Goal: Task Accomplishment & Management: Manage account settings

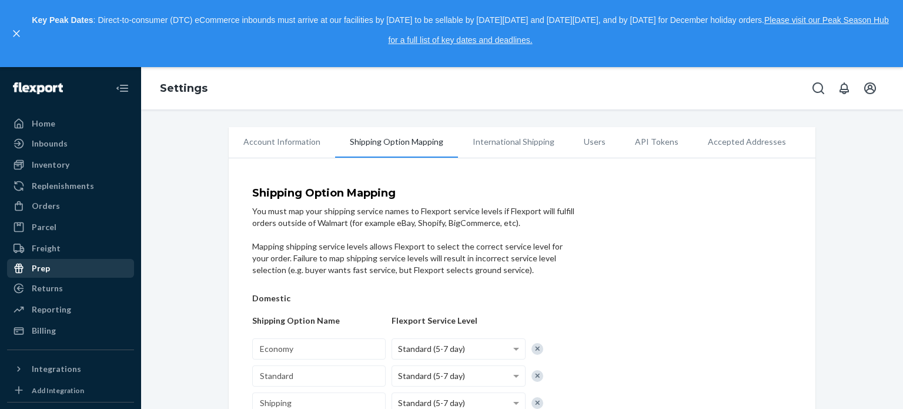
click at [40, 206] on div "Orders" at bounding box center [46, 206] width 28 height 12
click at [40, 262] on div "Prep" at bounding box center [41, 268] width 18 height 12
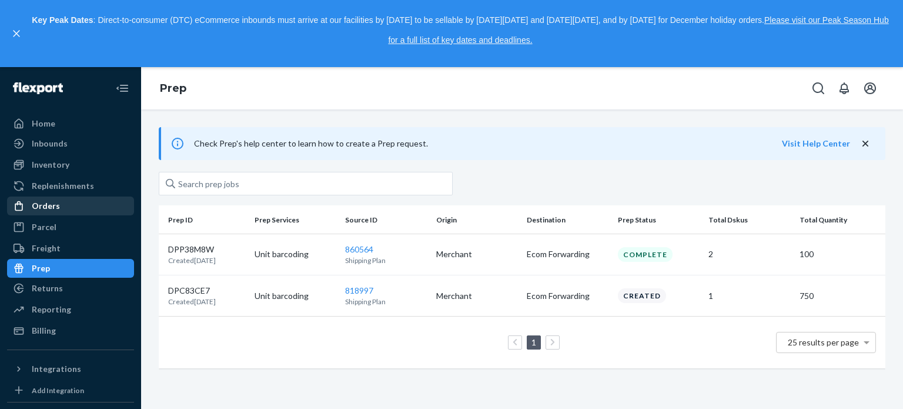
click at [47, 206] on div "Orders" at bounding box center [46, 206] width 28 height 12
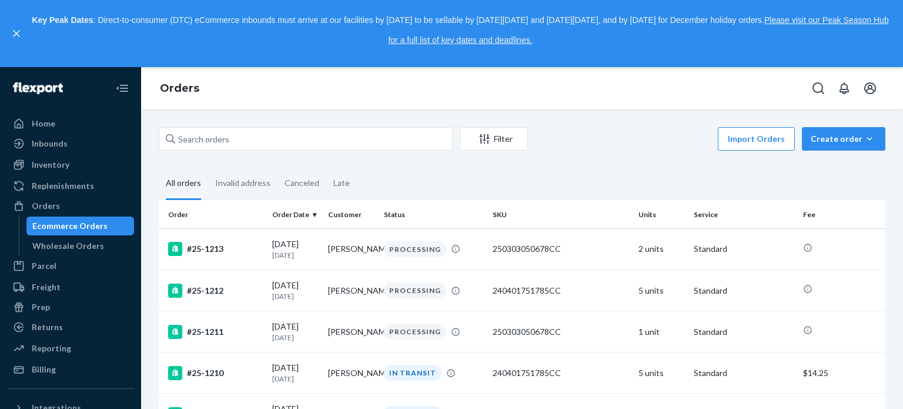
scroll to position [176, 0]
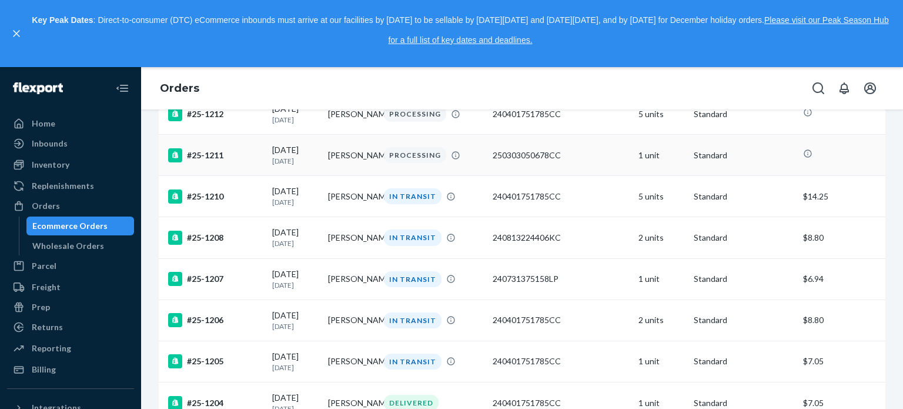
click at [411, 157] on div "PROCESSING" at bounding box center [415, 155] width 62 height 16
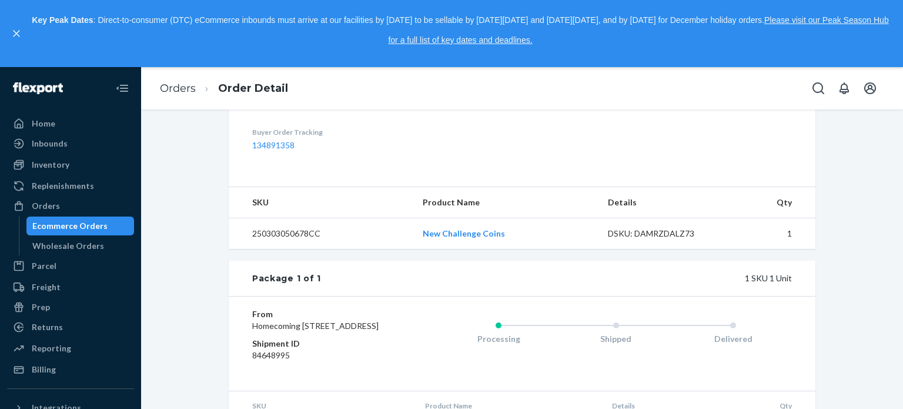
scroll to position [443, 0]
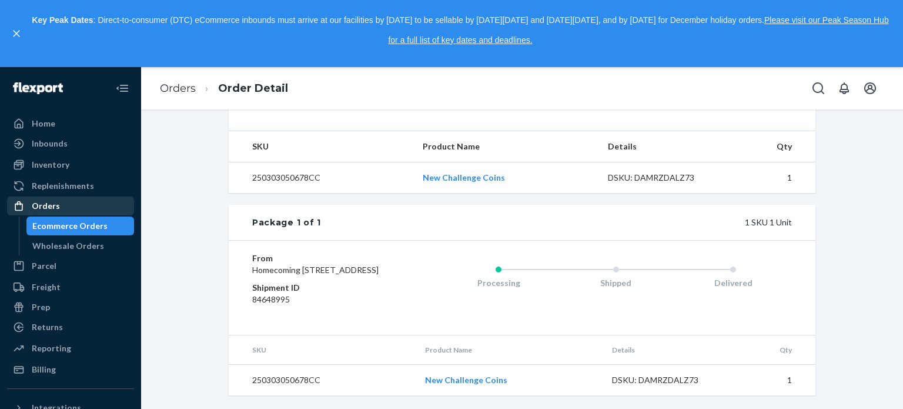
click at [48, 204] on div "Orders" at bounding box center [46, 206] width 28 height 12
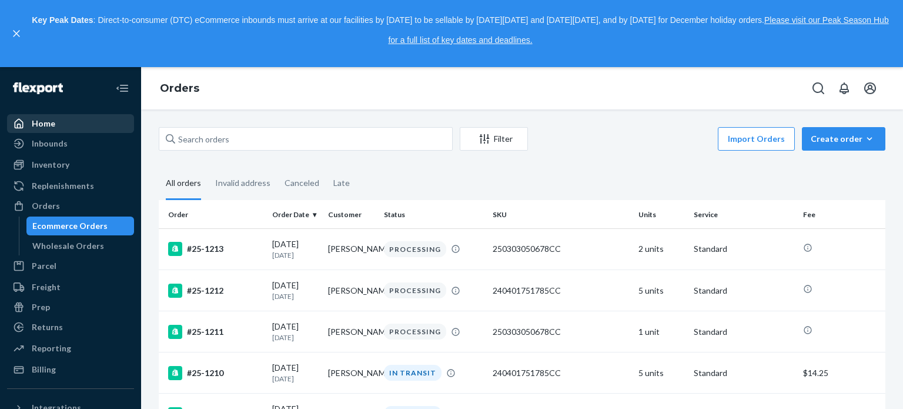
click at [51, 119] on div "Home" at bounding box center [44, 124] width 24 height 12
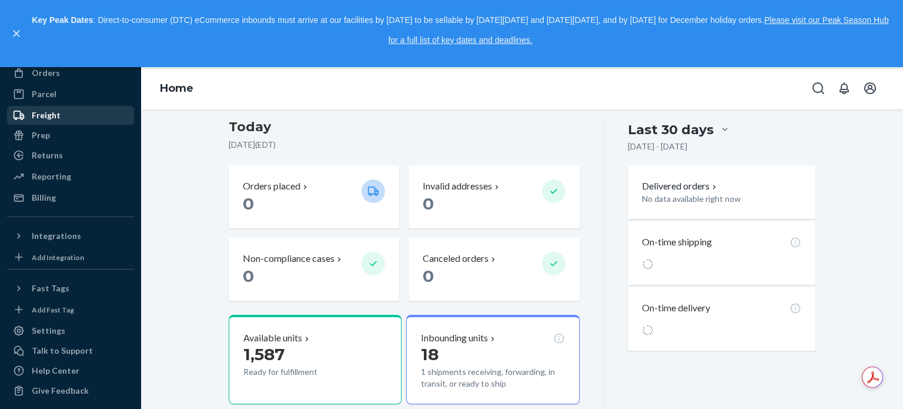
scroll to position [137, 0]
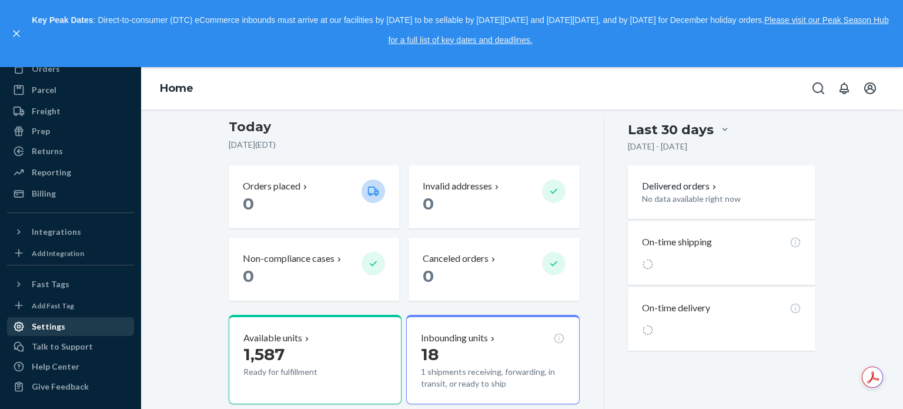
click at [47, 326] on div "Settings" at bounding box center [49, 327] width 34 height 12
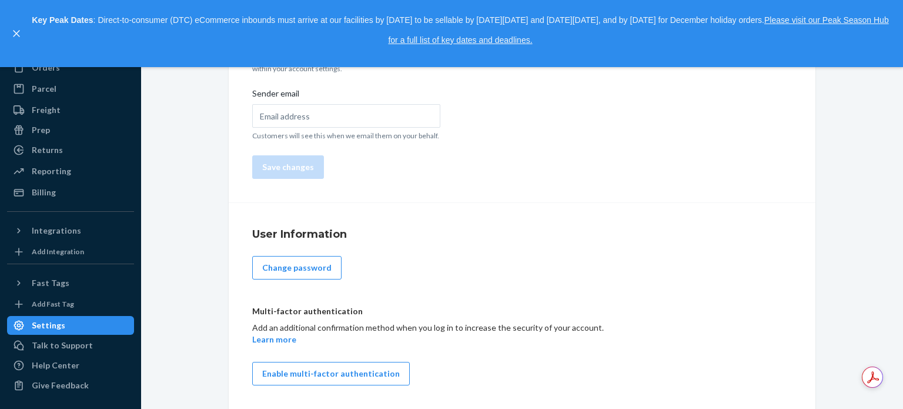
type input "Homecoming 250"
type input "[PERSON_NAME][EMAIL_ADDRESS][PERSON_NAME][DOMAIN_NAME]"
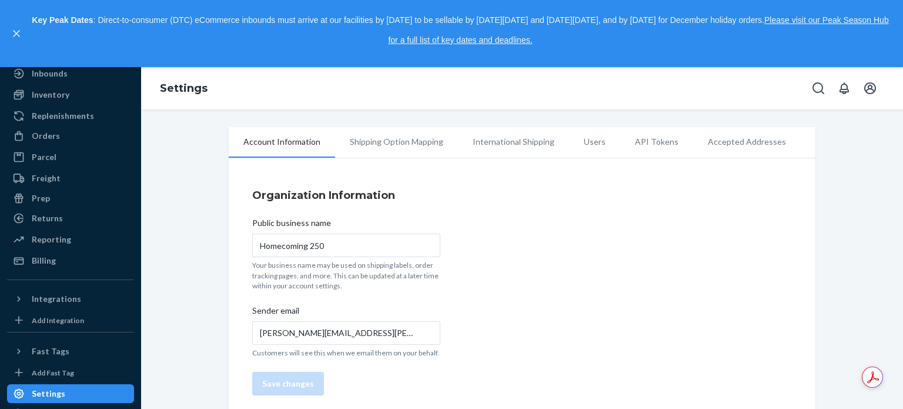
scroll to position [137, 0]
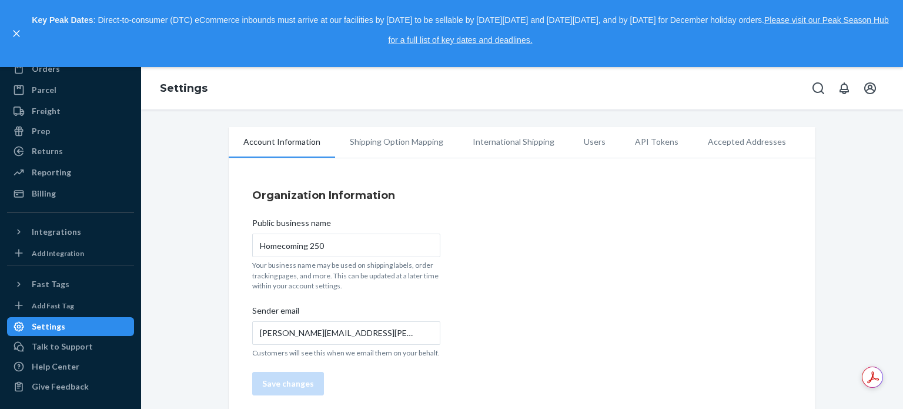
click at [381, 146] on li "Shipping Option Mapping" at bounding box center [396, 141] width 123 height 29
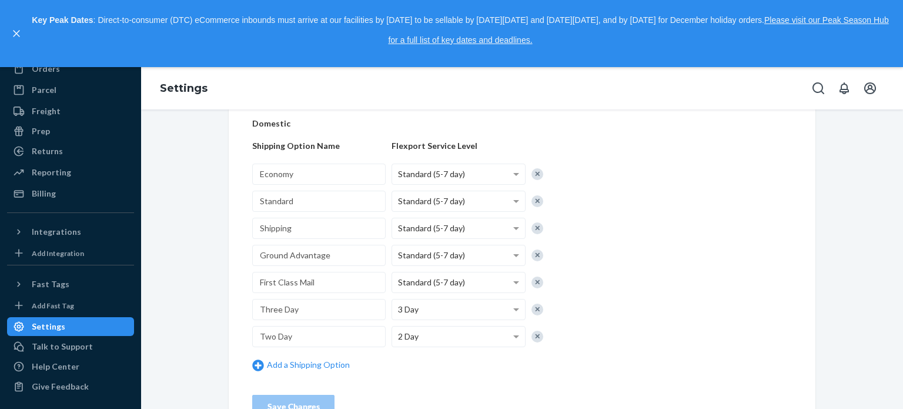
scroll to position [176, 0]
click at [532, 175] on div at bounding box center [538, 172] width 12 height 12
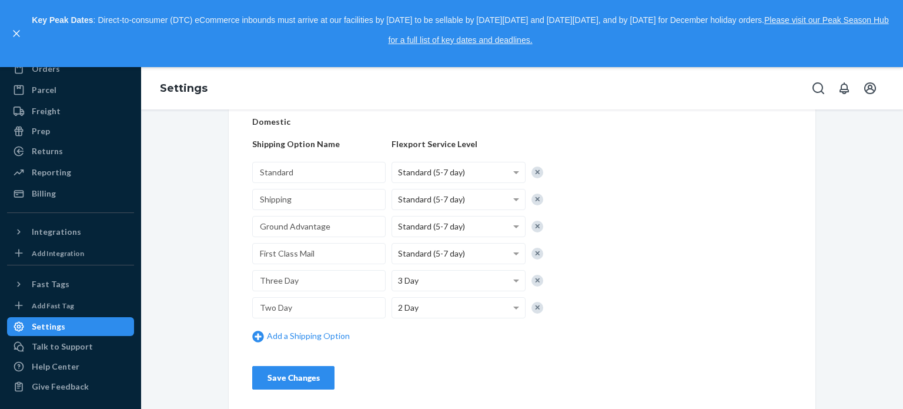
click at [282, 378] on div "Save Changes" at bounding box center [293, 378] width 62 height 12
